Goal: Information Seeking & Learning: Learn about a topic

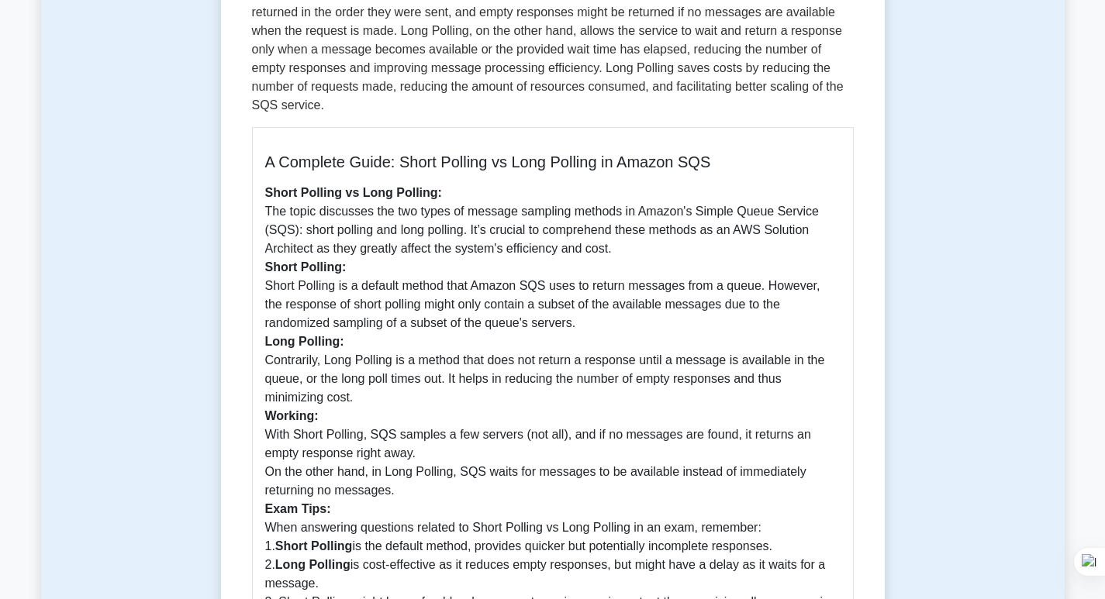
scroll to position [344, 0]
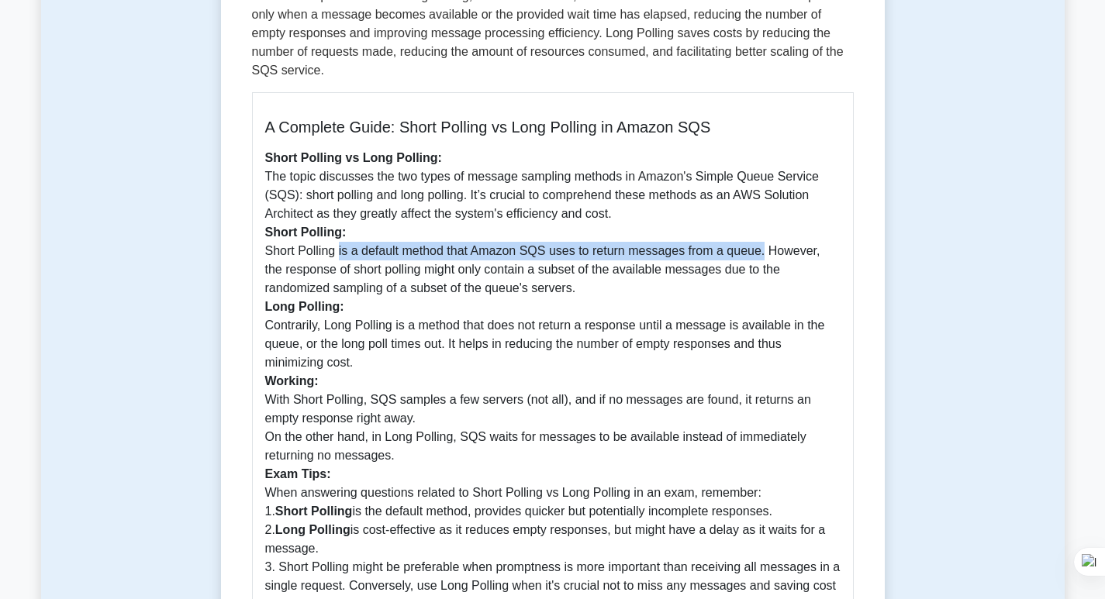
drag, startPoint x: 336, startPoint y: 271, endPoint x: 758, endPoint y: 261, distance: 421.8
click at [758, 261] on p "Short Polling vs Long Polling: The topic discusses the two types of message sam…" at bounding box center [552, 400] width 575 height 502
copy p "is a default method that Amazon SQS uses to return messages from a queue."
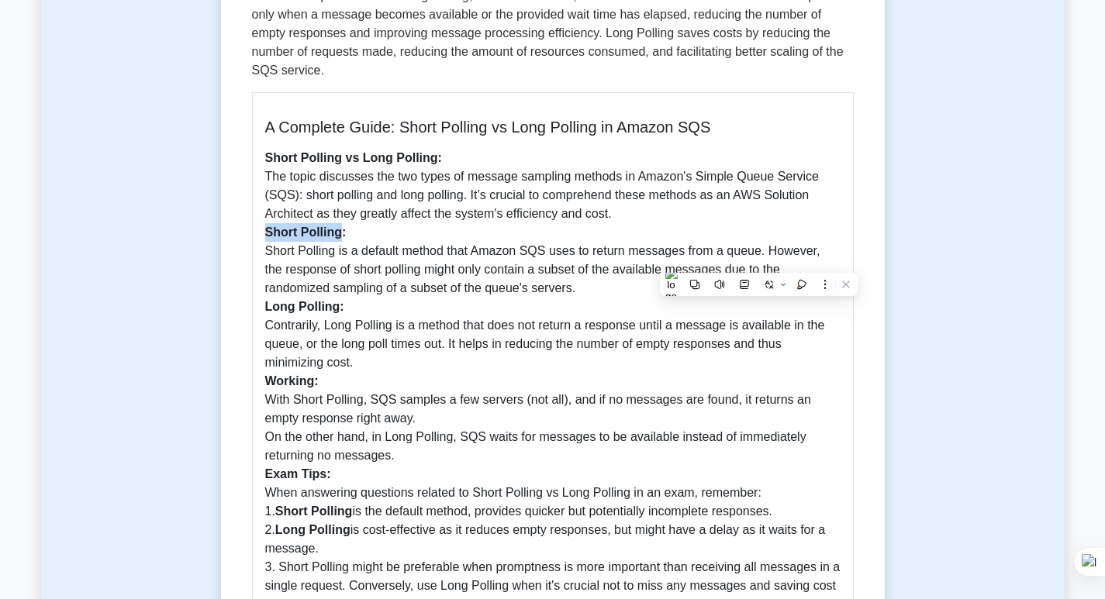
drag, startPoint x: 266, startPoint y: 250, endPoint x: 343, endPoint y: 250, distance: 76.7
click at [343, 239] on b "Short Polling:" at bounding box center [305, 232] width 81 height 13
copy b "Short Polling:"
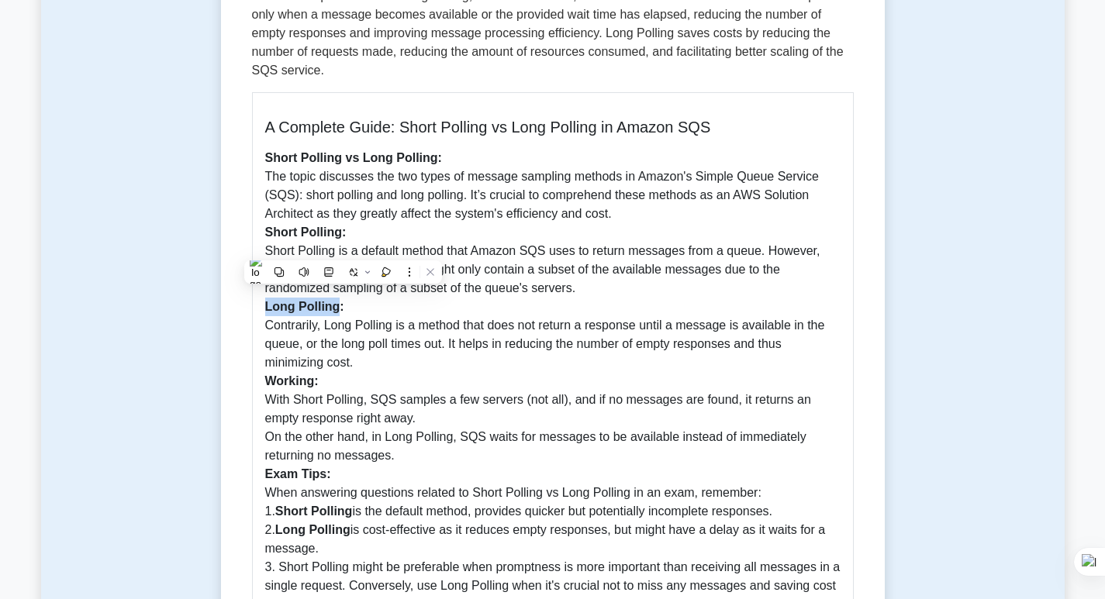
drag, startPoint x: 265, startPoint y: 327, endPoint x: 336, endPoint y: 330, distance: 71.4
click at [336, 313] on b "Long Polling:" at bounding box center [304, 306] width 79 height 13
copy b "Long Polling"
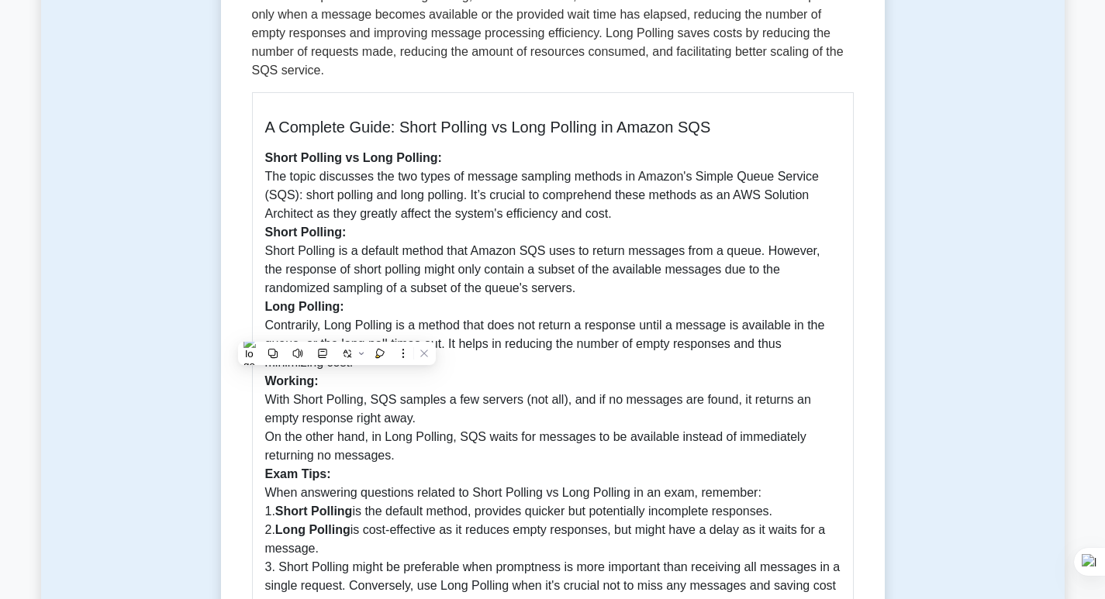
click at [607, 360] on p "Short Polling vs Long Polling: The topic discusses the two types of message sam…" at bounding box center [552, 400] width 575 height 502
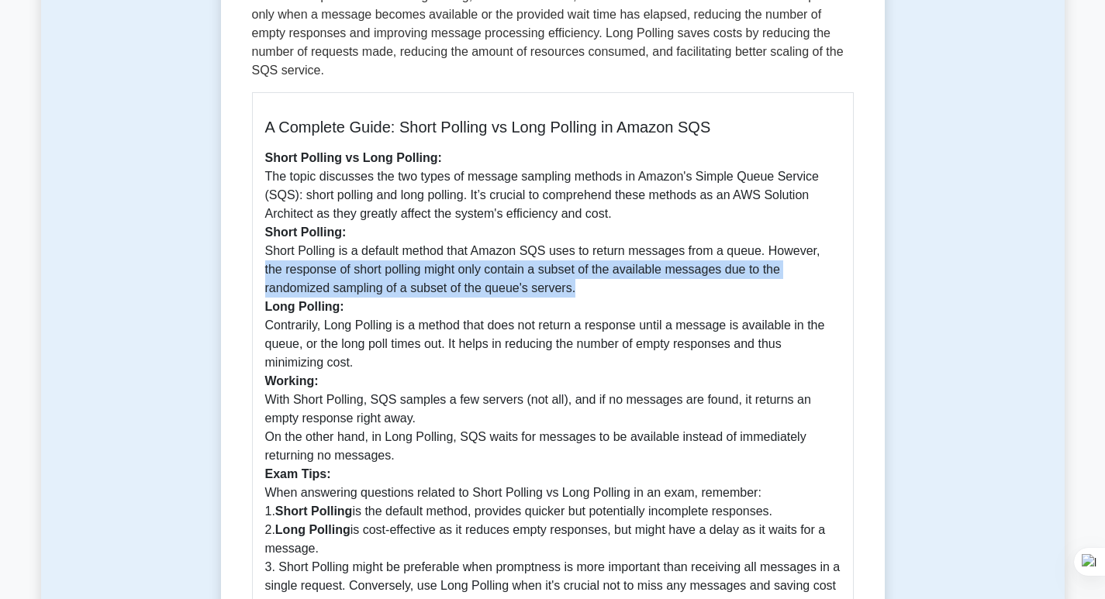
drag, startPoint x: 815, startPoint y: 269, endPoint x: 518, endPoint y: 305, distance: 299.0
click at [518, 305] on p "Short Polling vs Long Polling: The topic discusses the two types of message sam…" at bounding box center [552, 400] width 575 height 502
copy p "the response of short polling might only contain a subset of the available mess…"
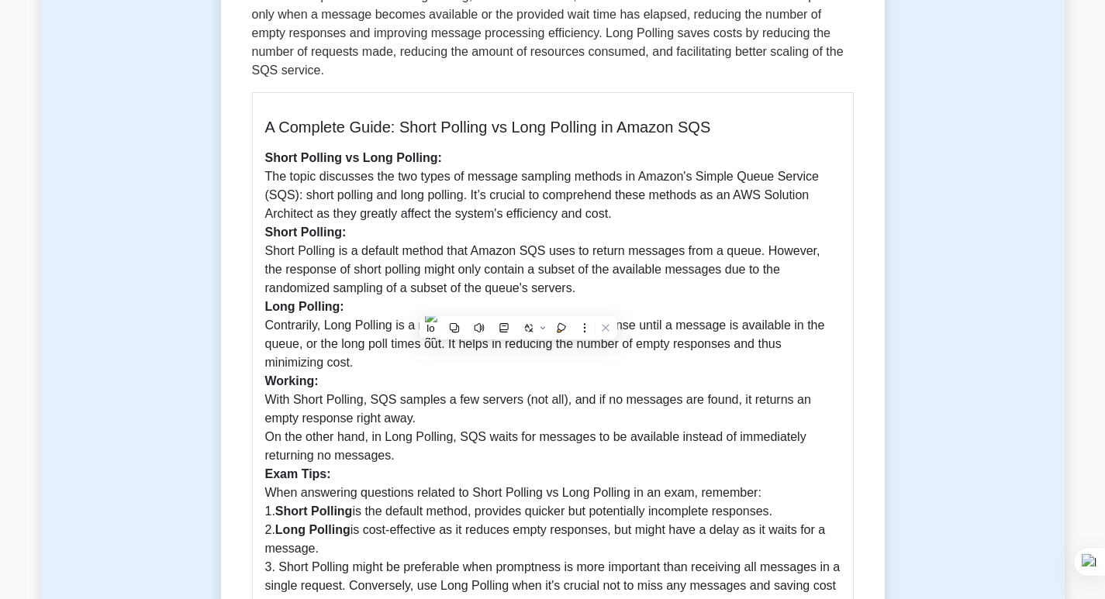
click at [355, 364] on p "Short Polling vs Long Polling: The topic discusses the two types of message sam…" at bounding box center [552, 400] width 575 height 502
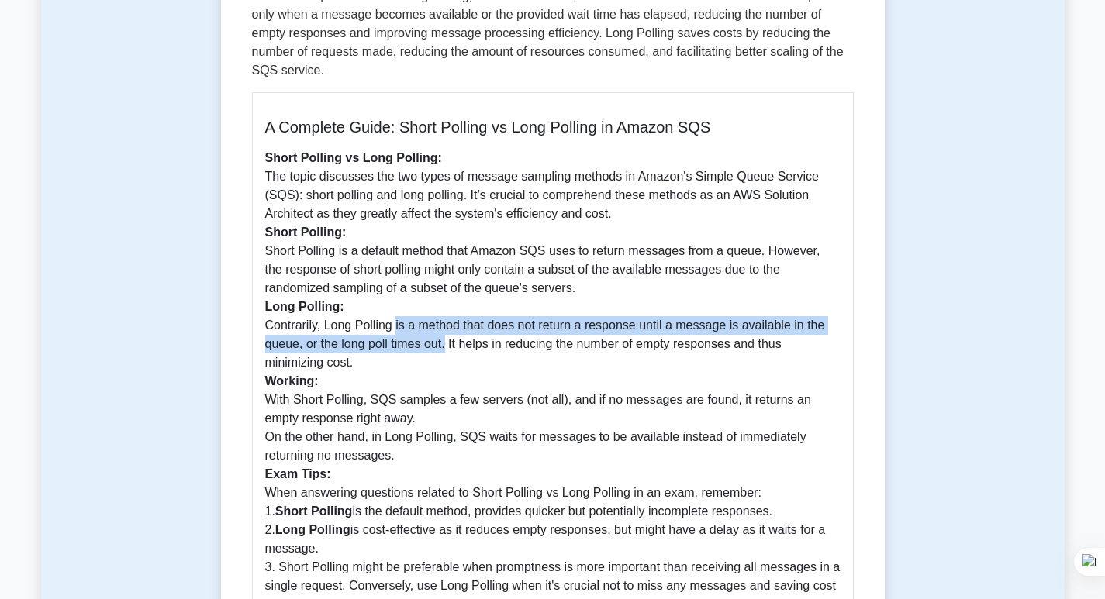
drag, startPoint x: 395, startPoint y: 348, endPoint x: 447, endPoint y: 360, distance: 54.2
click at [447, 360] on p "Short Polling vs Long Polling: The topic discusses the two types of message sam…" at bounding box center [552, 400] width 575 height 502
copy p "is a method that does not return a response until a message is available in the…"
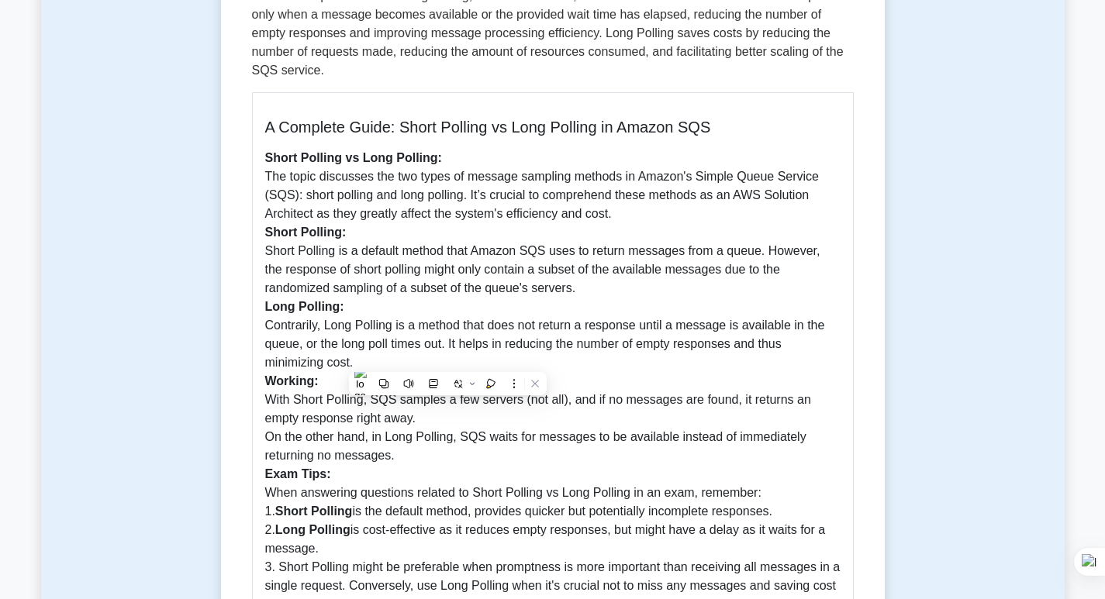
drag, startPoint x: 698, startPoint y: 381, endPoint x: 689, endPoint y: 378, distance: 9.8
click at [698, 381] on p "Short Polling vs Long Polling: The topic discusses the two types of message sam…" at bounding box center [552, 400] width 575 height 502
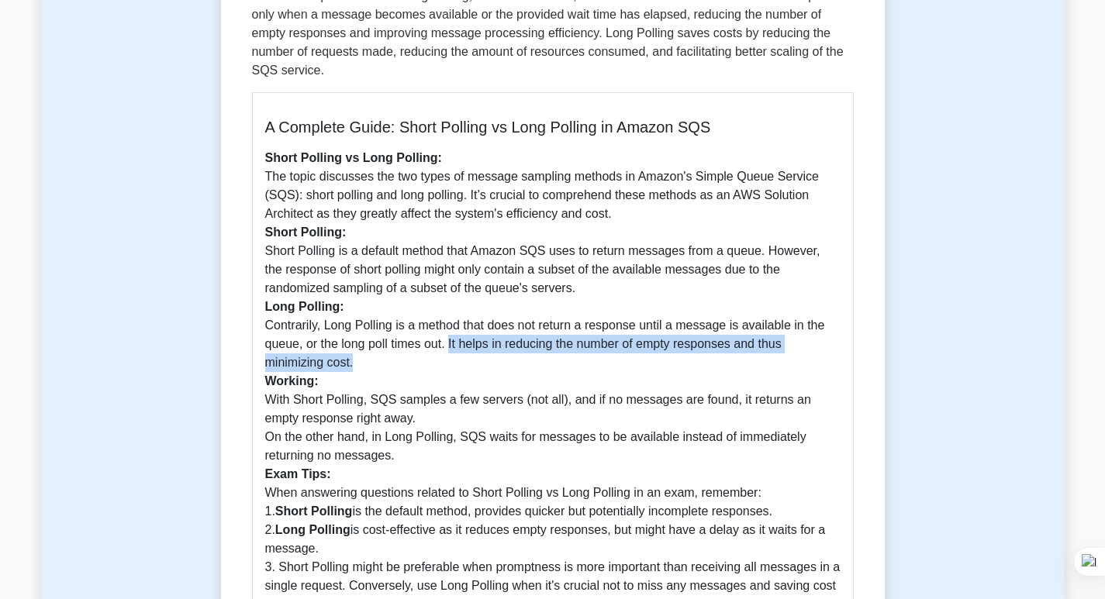
drag, startPoint x: 450, startPoint y: 366, endPoint x: 374, endPoint y: 384, distance: 77.5
click at [374, 384] on p "Short Polling vs Long Polling: The topic discusses the two types of message sam…" at bounding box center [552, 400] width 575 height 502
copy p "It helps in reducing the number of empty responses and thus minimizing cost."
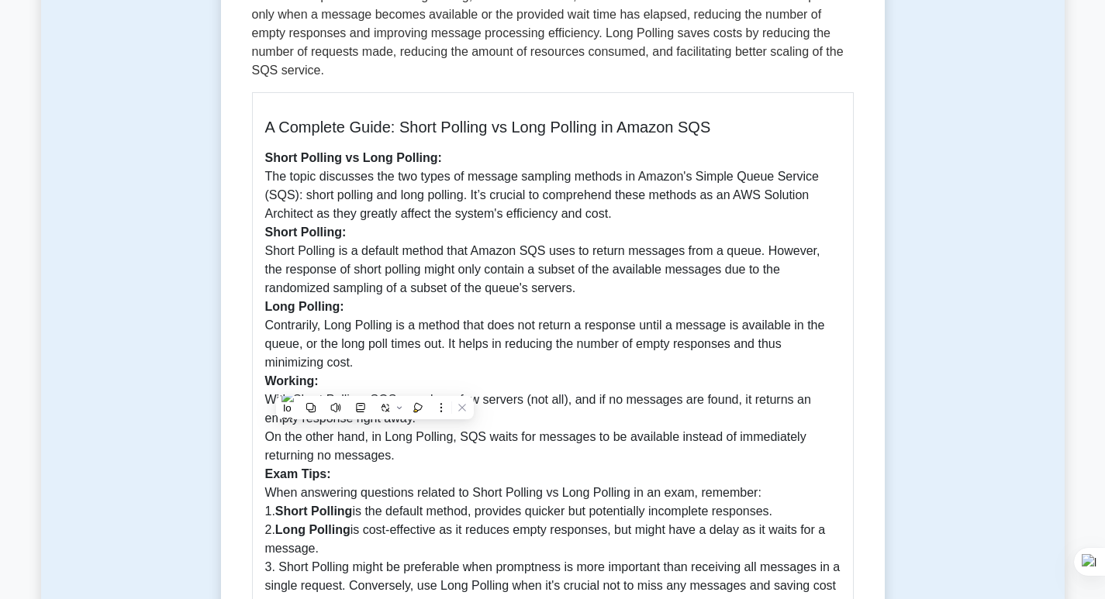
click at [309, 448] on p "Short Polling vs Long Polling: The topic discusses the two types of message sam…" at bounding box center [552, 400] width 575 height 502
drag, startPoint x: 370, startPoint y: 421, endPoint x: 492, endPoint y: 415, distance: 122.6
click at [492, 415] on p "Short Polling vs Long Polling: The topic discusses the two types of message sam…" at bounding box center [552, 400] width 575 height 502
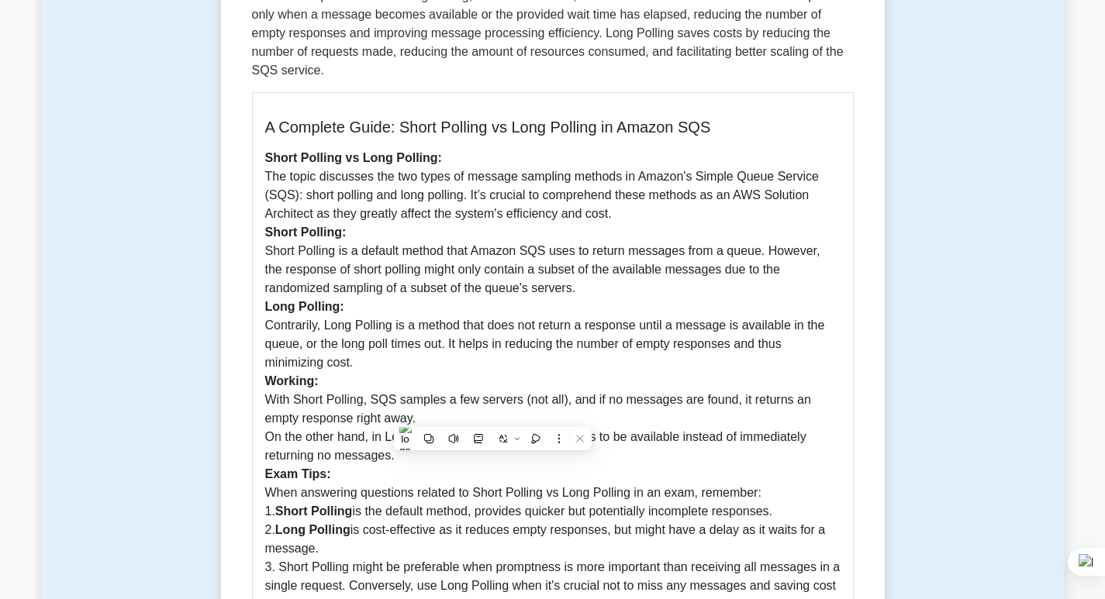
click at [291, 449] on p "Short Polling vs Long Polling: The topic discusses the two types of message sam…" at bounding box center [552, 400] width 575 height 502
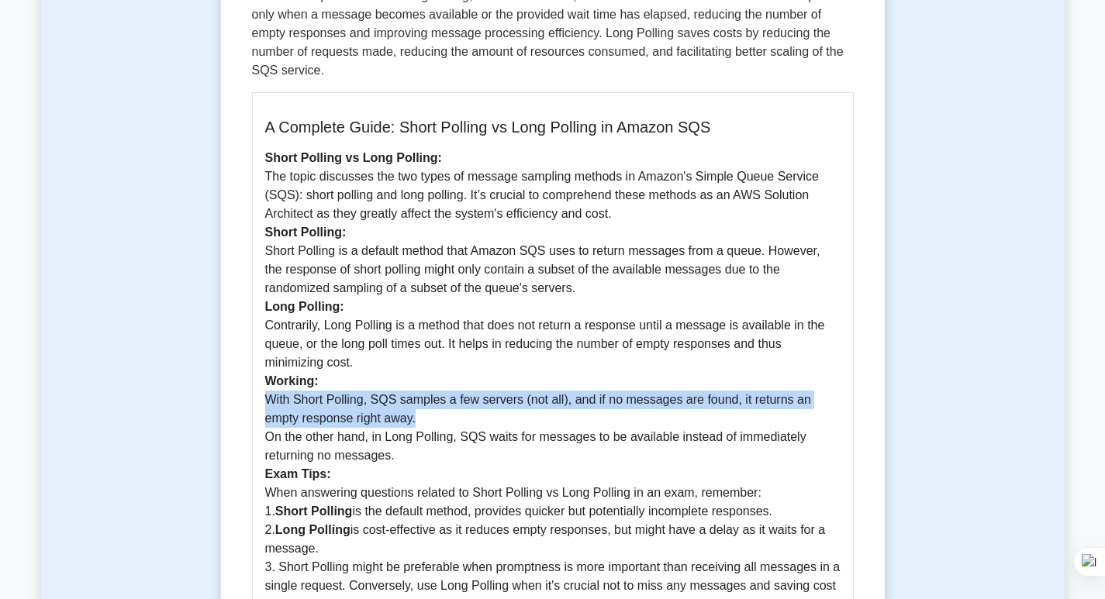
drag, startPoint x: 267, startPoint y: 422, endPoint x: 426, endPoint y: 435, distance: 158.7
click at [426, 435] on p "Short Polling vs Long Polling: The topic discusses the two types of message sam…" at bounding box center [552, 400] width 575 height 502
copy p "With Short Polling, SQS samples a few servers (not all), and if no messages are…"
click at [322, 426] on p "Short Polling vs Long Polling: The topic discusses the two types of message sam…" at bounding box center [552, 400] width 575 height 502
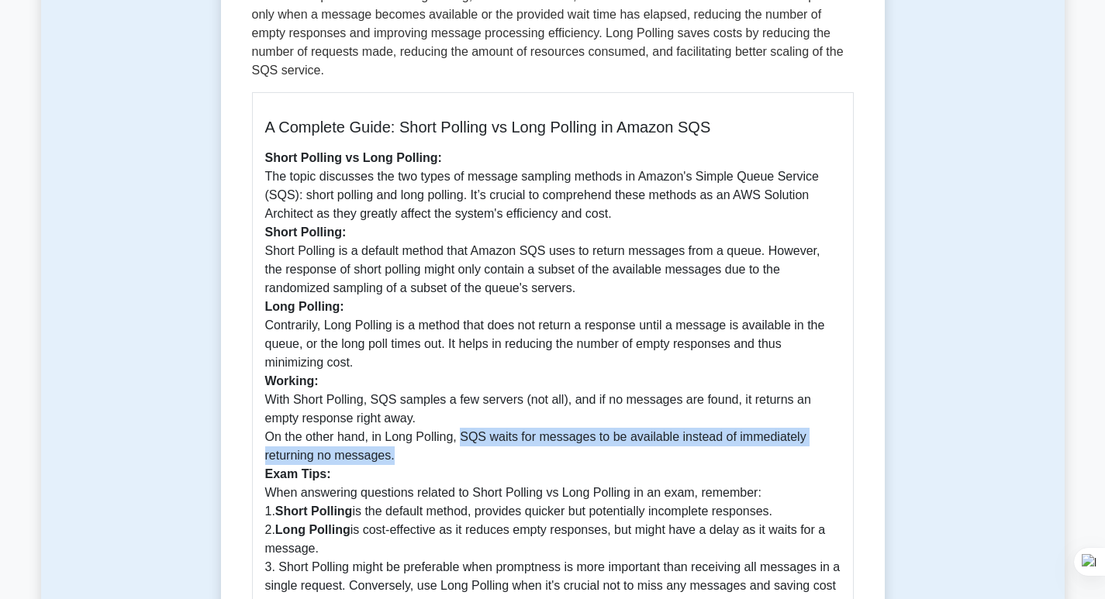
drag, startPoint x: 460, startPoint y: 452, endPoint x: 453, endPoint y: 471, distance: 20.6
click at [453, 471] on p "Short Polling vs Long Polling: The topic discusses the two types of message sam…" at bounding box center [552, 400] width 575 height 502
copy p "SQS waits for messages to be available instead of immediately returning no mess…"
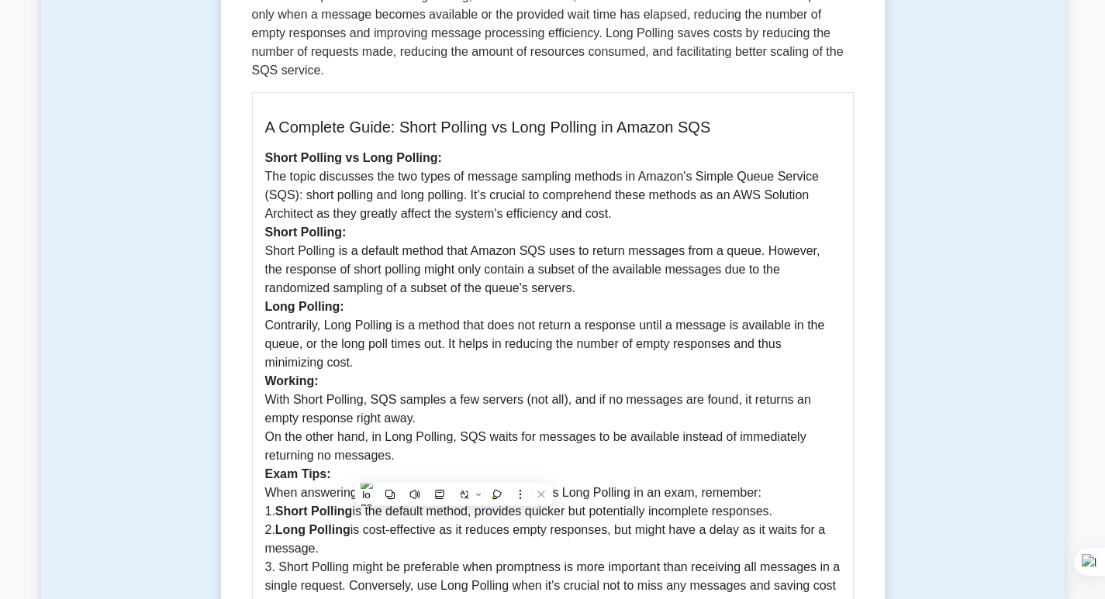
click at [315, 439] on p "Short Polling vs Long Polling: The topic discusses the two types of message sam…" at bounding box center [552, 400] width 575 height 502
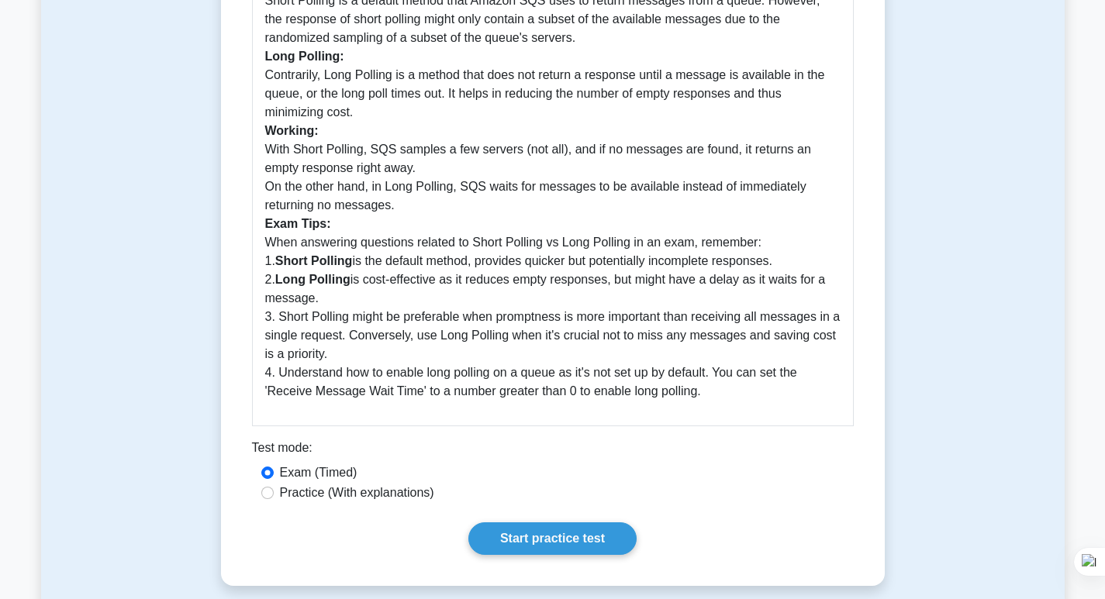
scroll to position [623, 0]
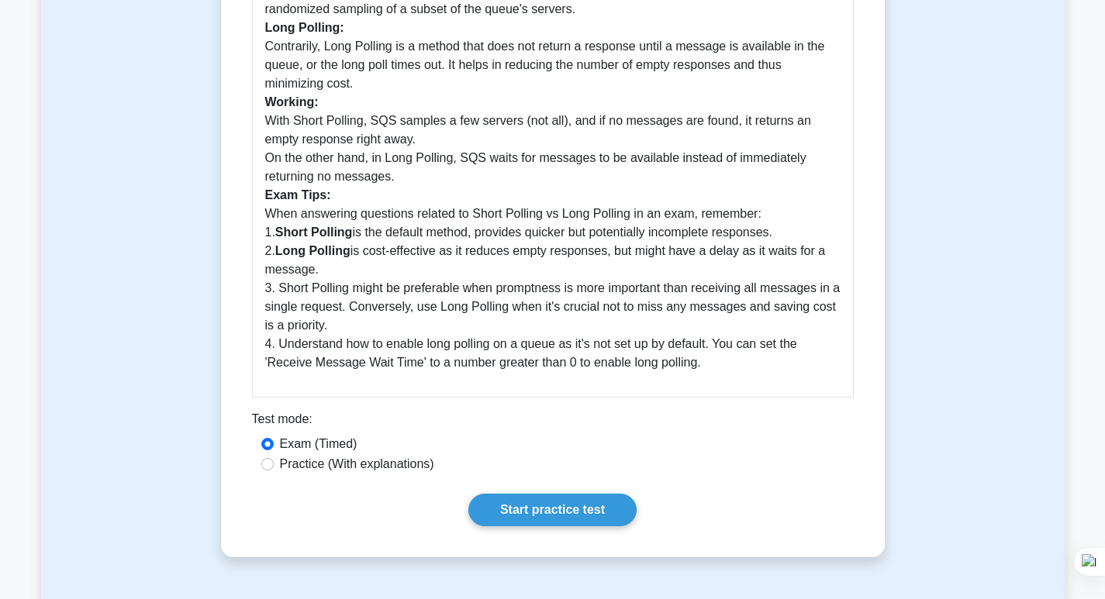
drag, startPoint x: 356, startPoint y: 252, endPoint x: 781, endPoint y: 245, distance: 424.9
click at [781, 245] on p "Short Polling vs Long Polling: The topic discusses the two types of message sam…" at bounding box center [552, 121] width 575 height 502
copy p "is the default method, provides quicker but potentially incomplete responses."
click at [450, 288] on p "Short Polling vs Long Polling: The topic discusses the two types of message sam…" at bounding box center [552, 121] width 575 height 502
drag, startPoint x: 354, startPoint y: 275, endPoint x: 481, endPoint y: 293, distance: 128.4
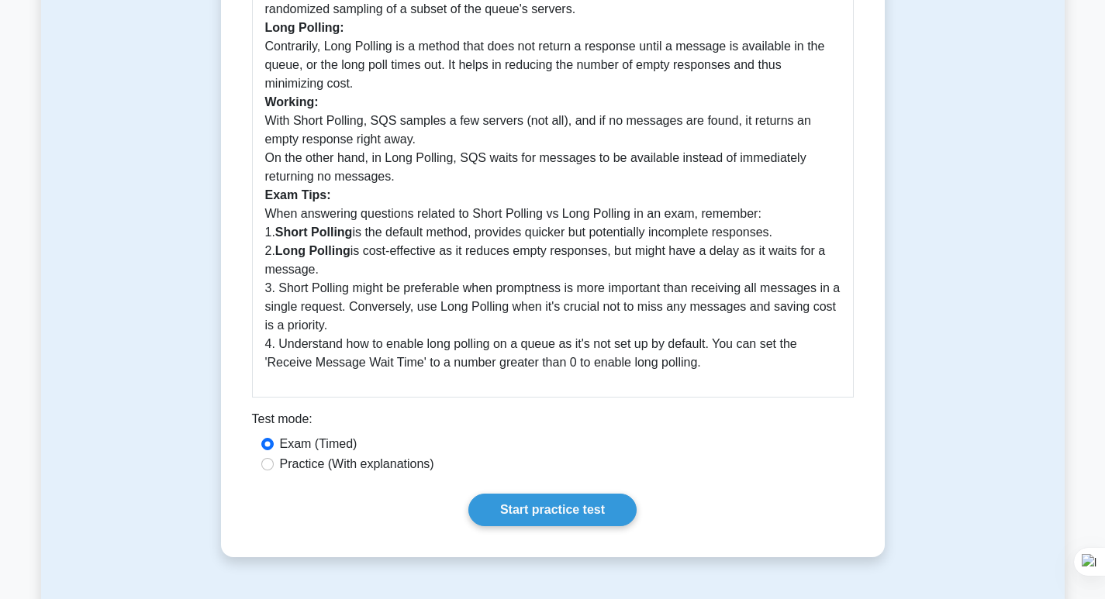
click at [481, 293] on p "Short Polling vs Long Polling: The topic discusses the two types of message sam…" at bounding box center [552, 121] width 575 height 502
copy p "is cost-effective as it reduces empty responses, but might have a delay as it w…"
click at [336, 348] on p "Short Polling vs Long Polling: The topic discusses the two types of message sam…" at bounding box center [552, 121] width 575 height 502
drag, startPoint x: 351, startPoint y: 302, endPoint x: 387, endPoint y: 304, distance: 35.7
click at [387, 304] on p "Short Polling vs Long Polling: The topic discusses the two types of message sam…" at bounding box center [552, 121] width 575 height 502
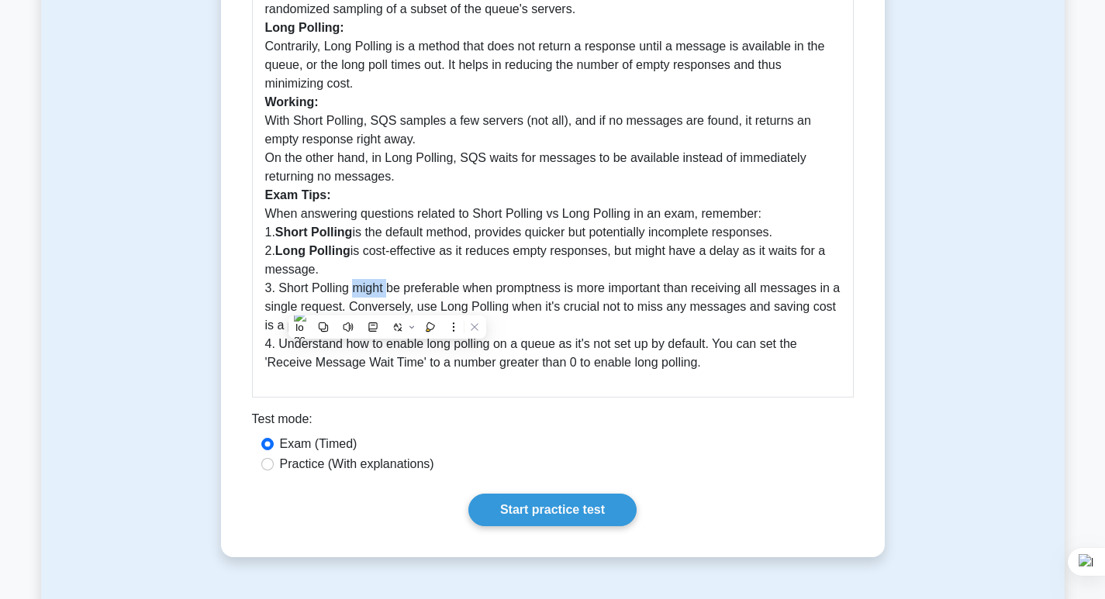
click at [314, 327] on button at bounding box center [323, 327] width 20 height 20
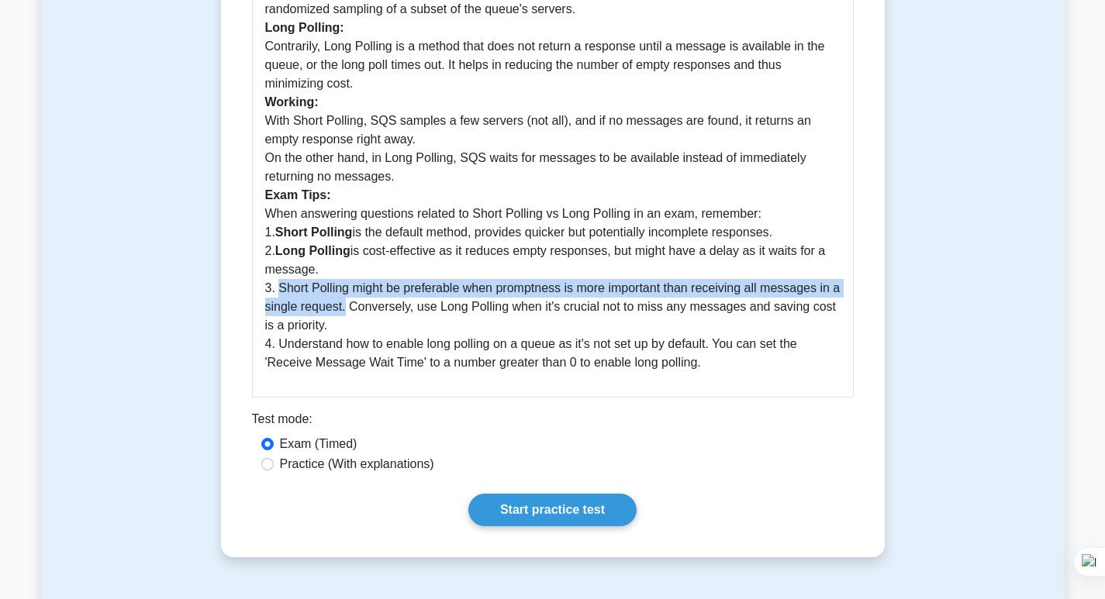
drag, startPoint x: 278, startPoint y: 308, endPoint x: 345, endPoint y: 330, distance: 70.4
click at [345, 330] on p "Short Polling vs Long Polling: The topic discusses the two types of message sam…" at bounding box center [552, 121] width 575 height 502
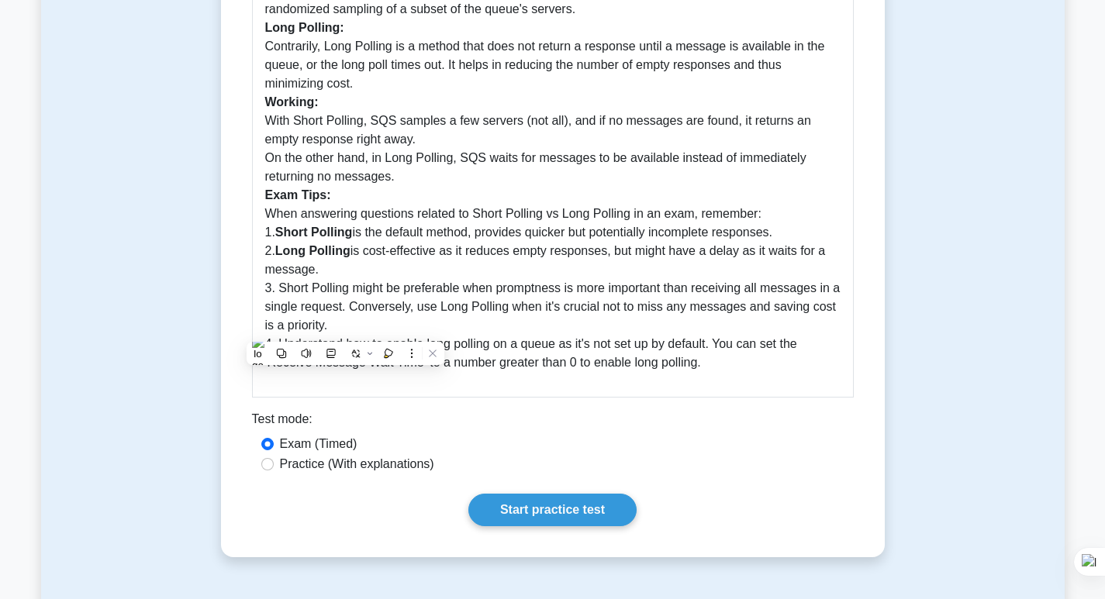
click at [474, 329] on p "Short Polling vs Long Polling: The topic discusses the two types of message sam…" at bounding box center [552, 121] width 575 height 502
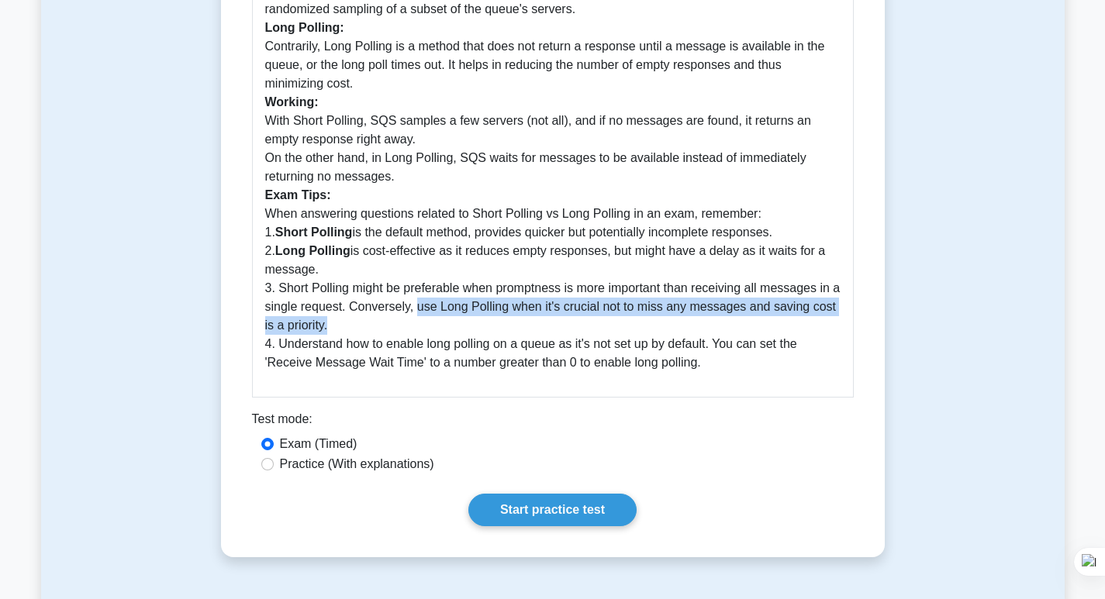
drag, startPoint x: 414, startPoint y: 326, endPoint x: 481, endPoint y: 347, distance: 69.9
click at [481, 347] on p "Short Polling vs Long Polling: The topic discusses the two types of message sam…" at bounding box center [552, 121] width 575 height 502
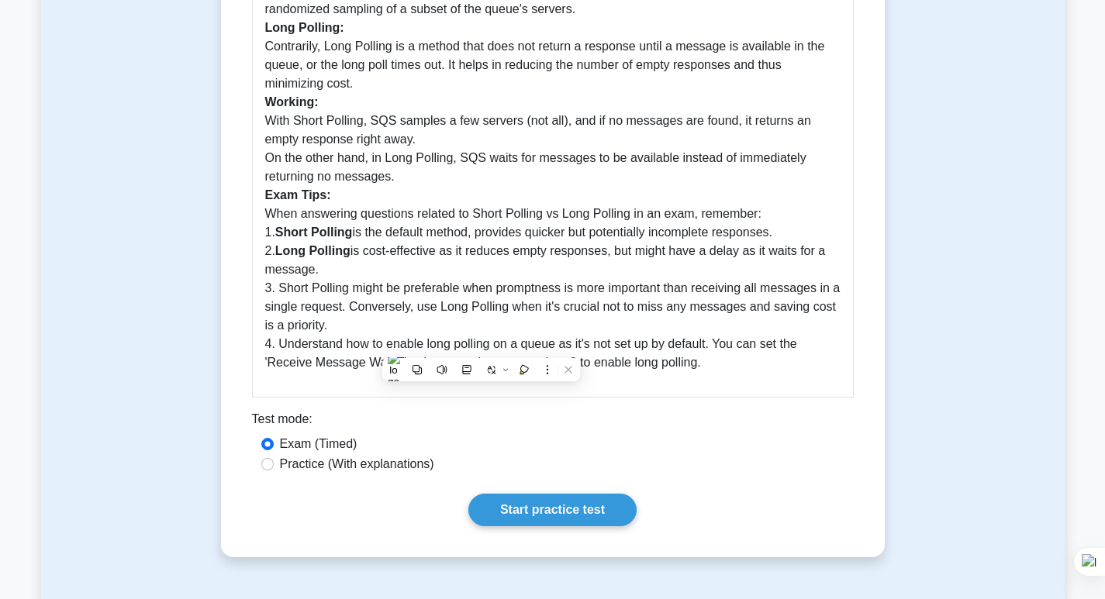
click at [353, 298] on p "Short Polling vs Long Polling: The topic discusses the two types of message sam…" at bounding box center [552, 121] width 575 height 502
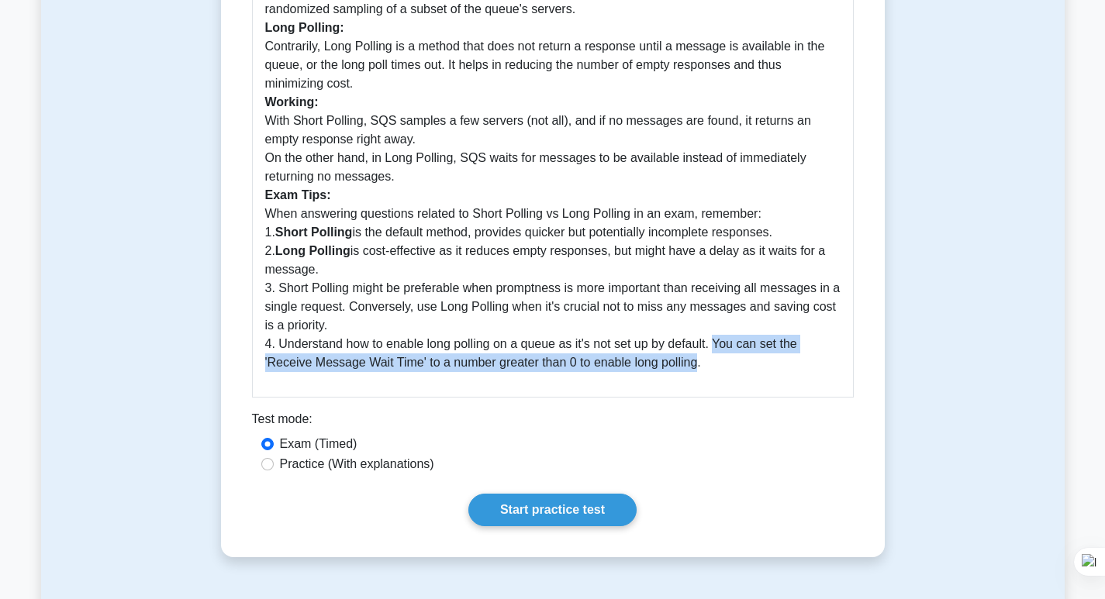
drag, startPoint x: 714, startPoint y: 363, endPoint x: 696, endPoint y: 378, distance: 23.6
click at [696, 372] on p "Short Polling vs Long Polling: The topic discusses the two types of message sam…" at bounding box center [552, 121] width 575 height 502
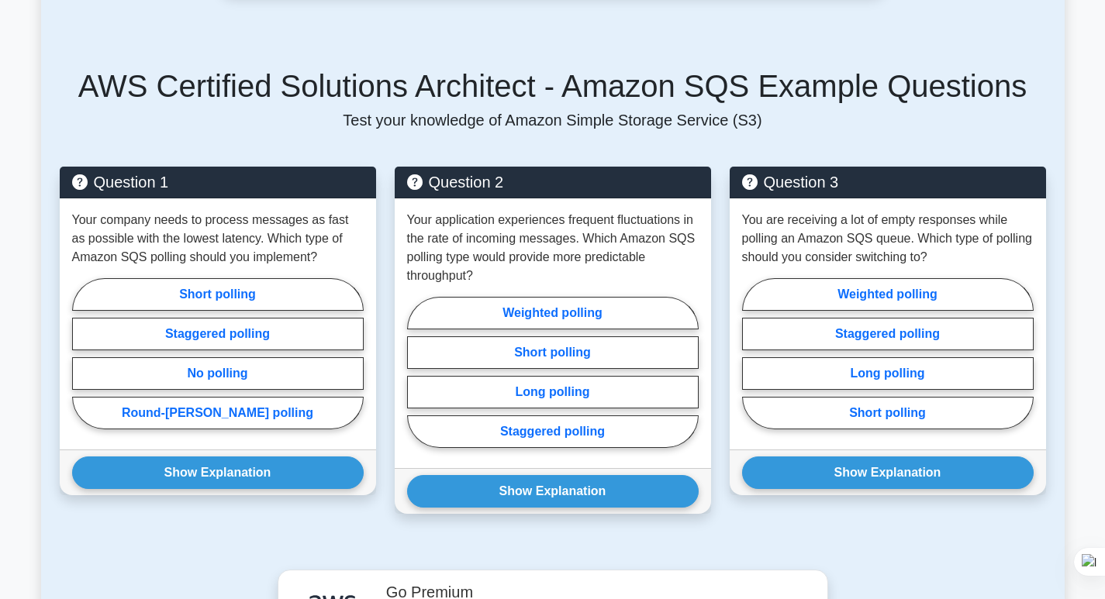
scroll to position [1195, 0]
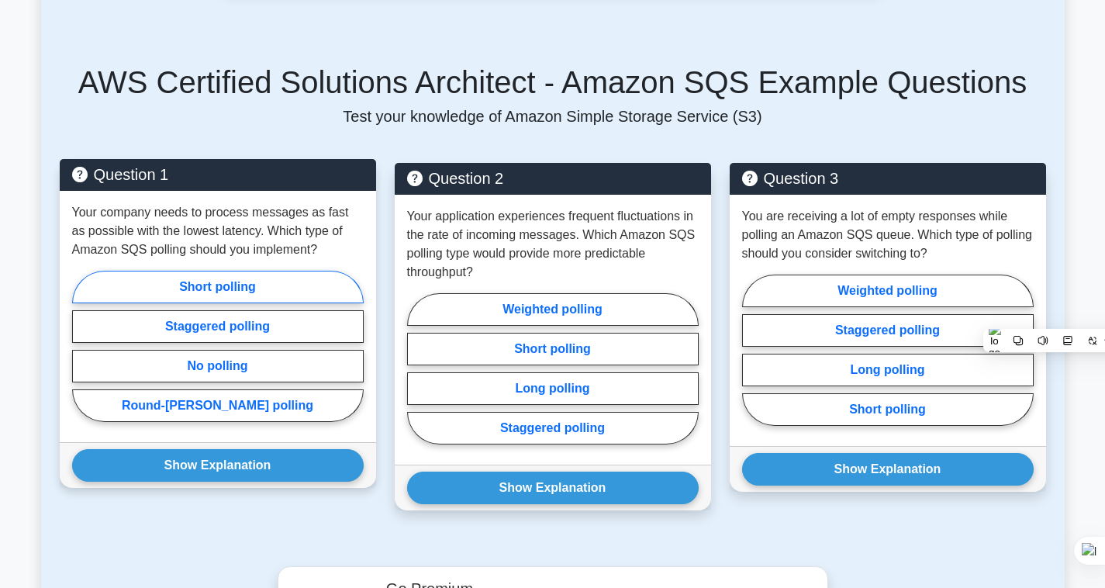
click at [236, 302] on label "Short polling" at bounding box center [217, 287] width 291 height 33
click at [82, 346] on input "Short polling" at bounding box center [77, 351] width 10 height 10
radio input "true"
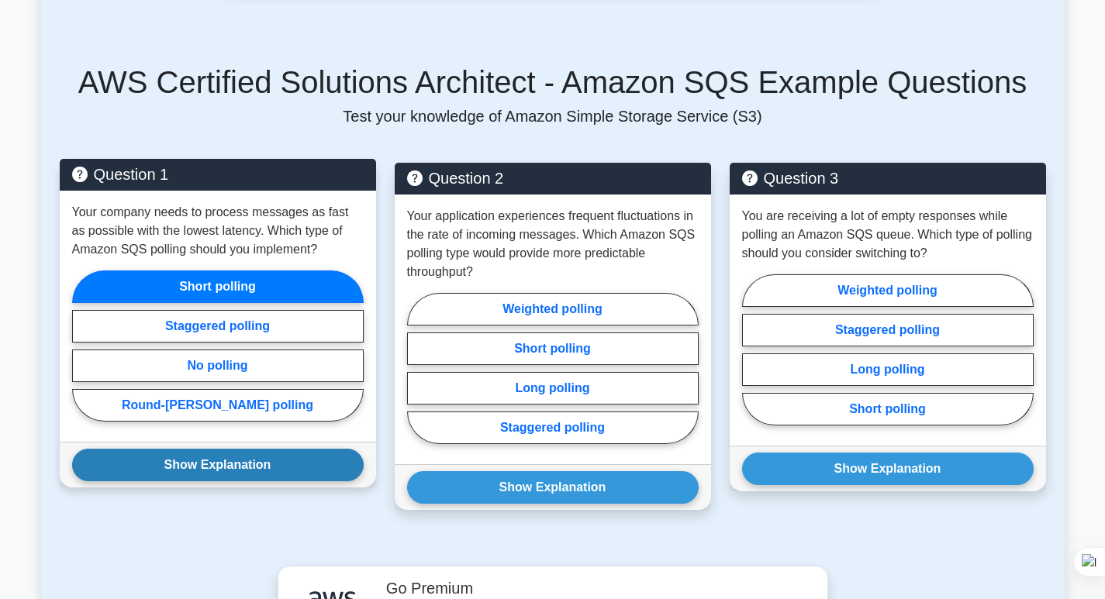
click at [260, 481] on button "Show Explanation" at bounding box center [217, 465] width 291 height 33
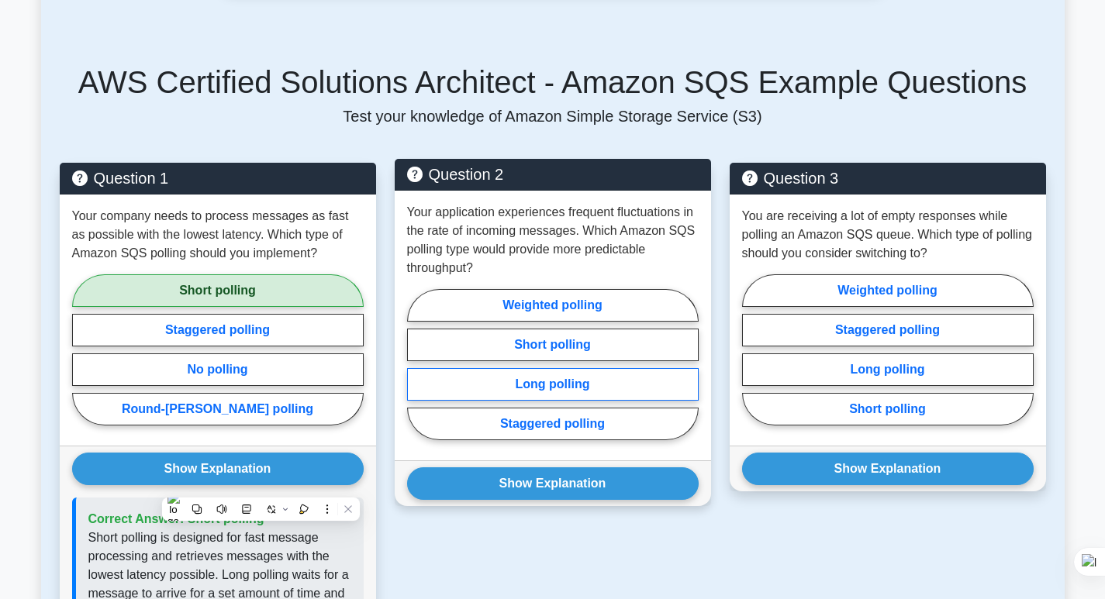
click at [565, 401] on label "Long polling" at bounding box center [552, 384] width 291 height 33
click at [417, 374] on input "Long polling" at bounding box center [412, 369] width 10 height 10
radio input "true"
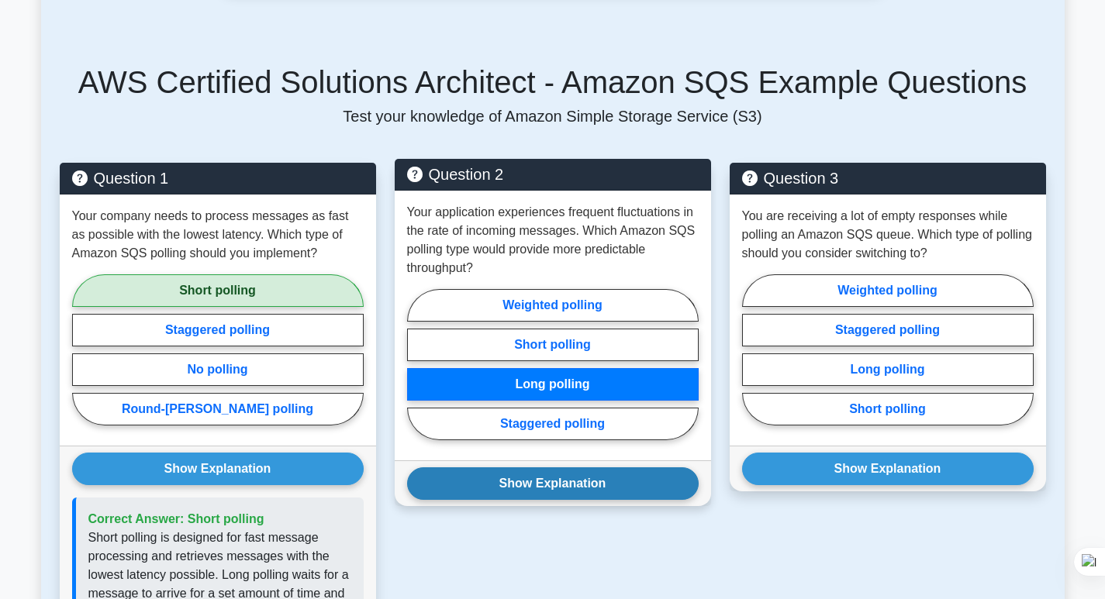
click at [587, 500] on button "Show Explanation" at bounding box center [552, 483] width 291 height 33
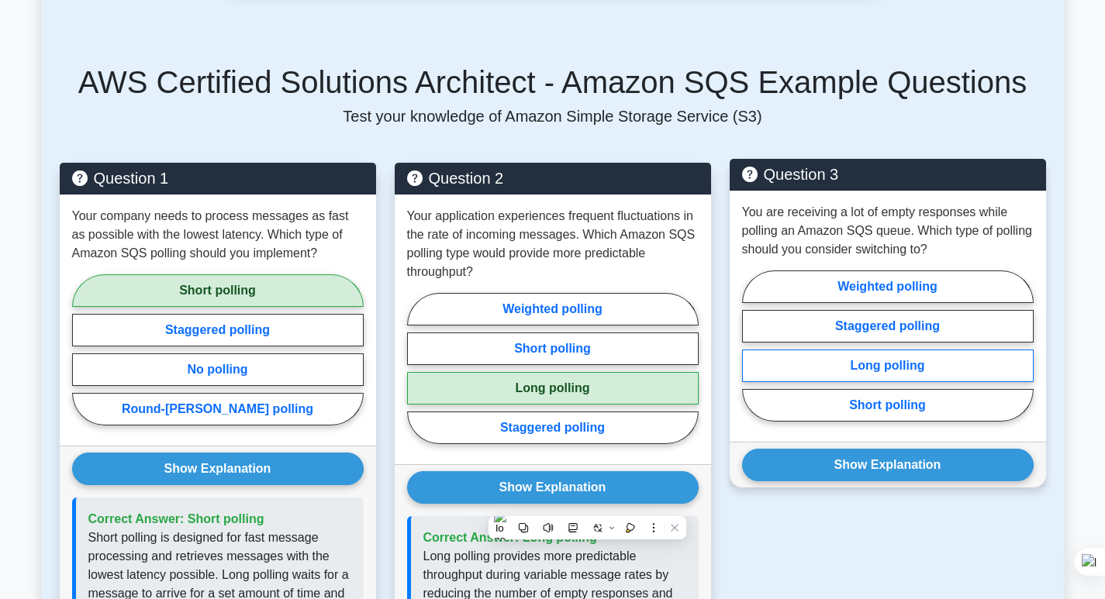
click at [864, 382] on label "Long polling" at bounding box center [887, 366] width 291 height 33
click at [752, 356] on input "Long polling" at bounding box center [747, 351] width 10 height 10
radio input "true"
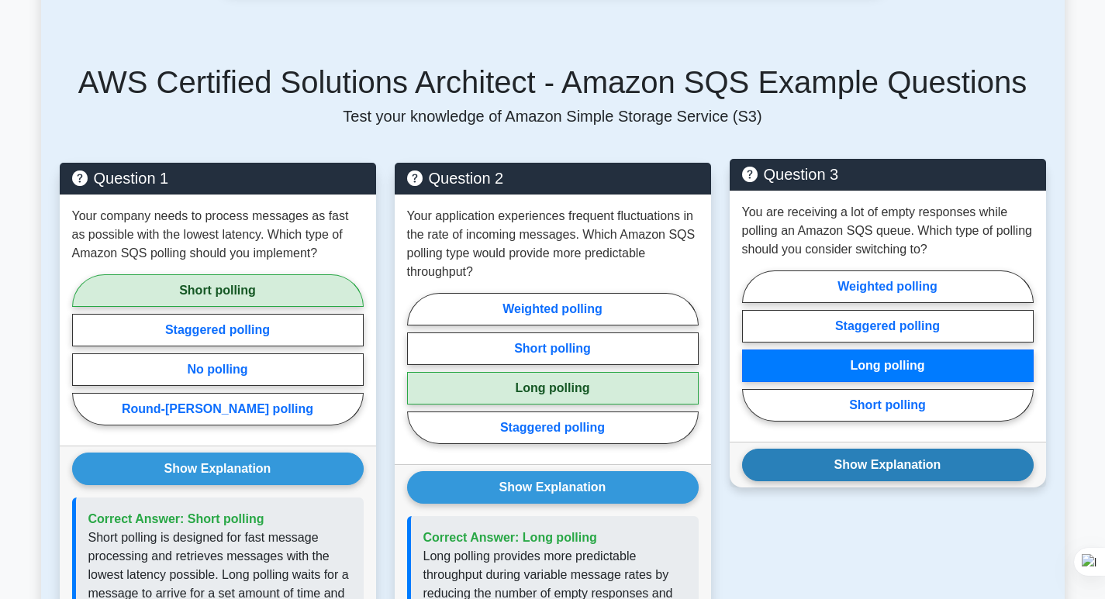
click at [904, 481] on button "Show Explanation" at bounding box center [887, 465] width 291 height 33
